Goal: Ask a question

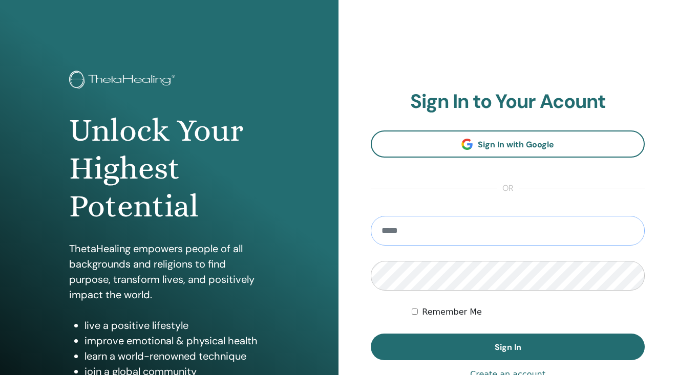
type input "**********"
click at [508, 347] on button "Sign In" at bounding box center [508, 347] width 274 height 27
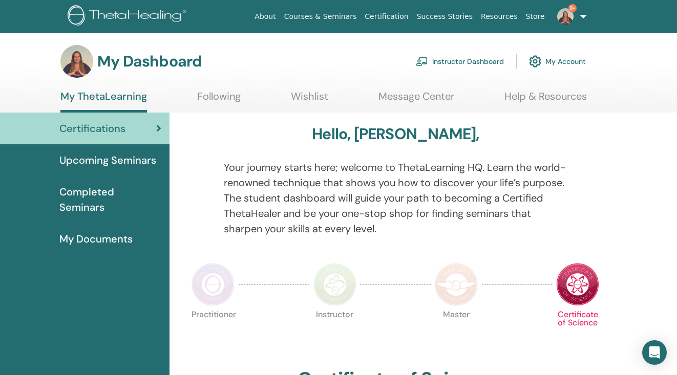
click at [549, 62] on link "My Account" at bounding box center [557, 61] width 57 height 23
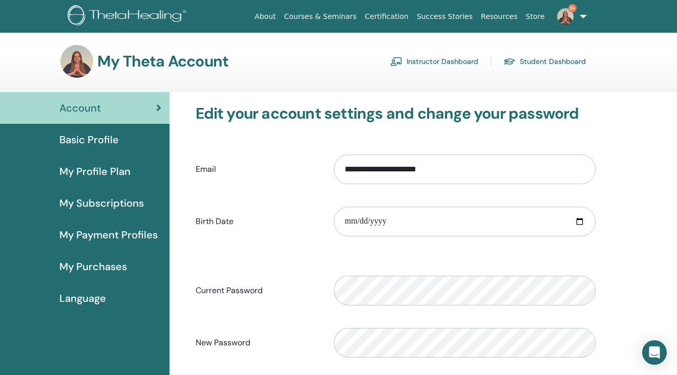
click at [570, 21] on img at bounding box center [565, 16] width 16 height 16
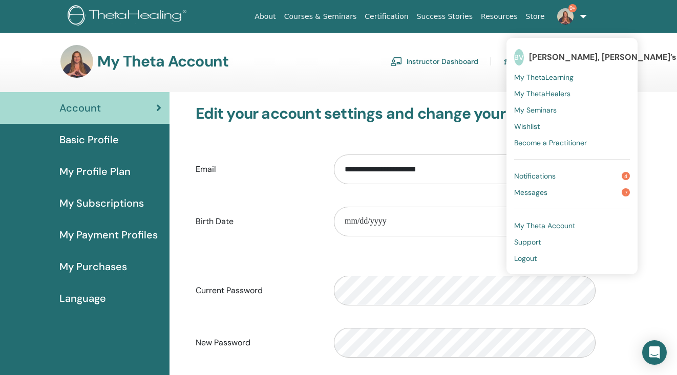
click at [536, 243] on span "Support" at bounding box center [527, 242] width 27 height 9
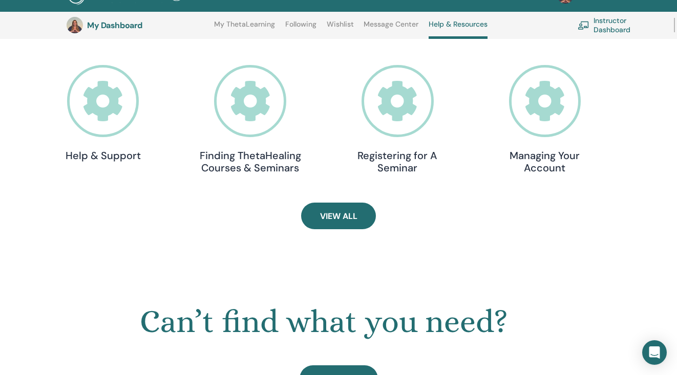
scroll to position [335, 0]
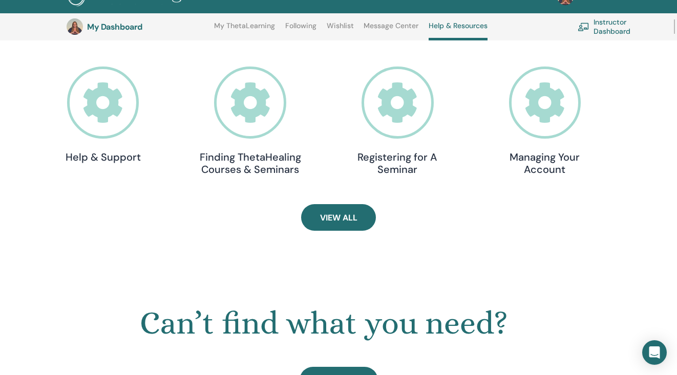
click at [535, 118] on icon at bounding box center [545, 103] width 72 height 72
